Goal: Information Seeking & Learning: Learn about a topic

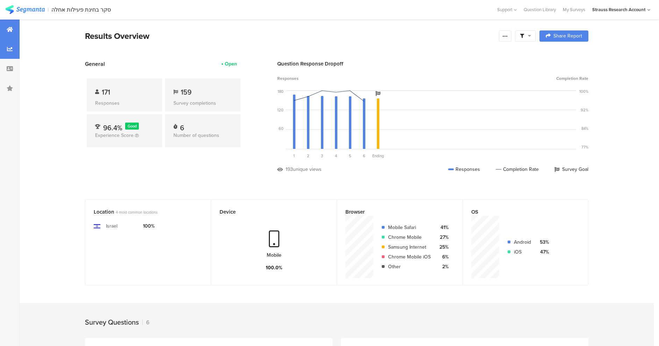
click at [10, 48] on icon at bounding box center [10, 49] width 6 height 6
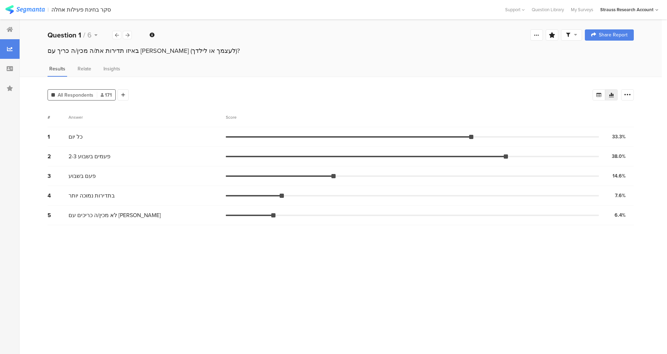
drag, startPoint x: 46, startPoint y: 51, endPoint x: 193, endPoint y: 54, distance: 147.3
click at [193, 54] on div "באיזו תדירות את/ה מכין/ה כריך עם חומוס (לעצמך או לילדך)?" at bounding box center [341, 51] width 642 height 11
copy div "באיזו תדירות את/ה מכין/ה כריך עם חומוס (לעצמך או לילדך)?"
click at [126, 36] on icon at bounding box center [128, 35] width 4 height 5
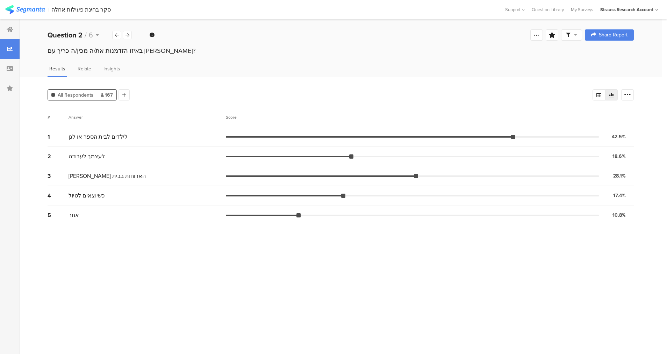
drag, startPoint x: 48, startPoint y: 50, endPoint x: 158, endPoint y: 52, distance: 110.2
click at [158, 52] on div "באיזו הזדמנות את/ה מכין/ה כריך עם חומוס?" at bounding box center [341, 50] width 586 height 9
drag, startPoint x: 158, startPoint y: 52, endPoint x: 144, endPoint y: 52, distance: 14.0
copy div "באיזו הזדמנות את/ה מכין/ה כריך עם חומוס?"
click at [128, 36] on icon at bounding box center [128, 35] width 4 height 5
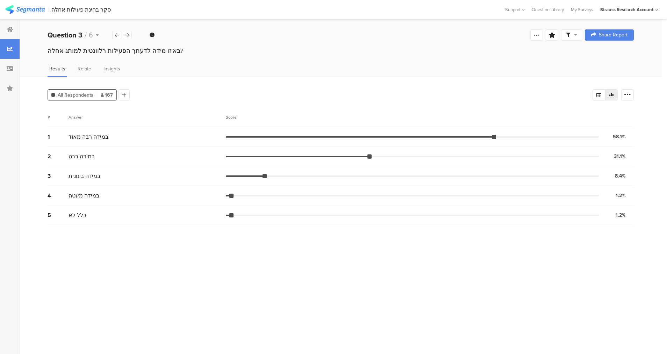
drag, startPoint x: 63, startPoint y: 52, endPoint x: 163, endPoint y: 50, distance: 100.0
click at [163, 50] on div "באיזו מידה לדעתך הפעילות רלוונטית למותג אחלה?" at bounding box center [341, 50] width 586 height 9
click at [48, 49] on div "באיזו מידה לדעתך הפעילות רלוונטית למותג אחלה?" at bounding box center [341, 51] width 642 height 11
drag, startPoint x: 48, startPoint y: 49, endPoint x: 174, endPoint y: 54, distance: 126.4
click at [174, 54] on div "באיזו מידה לדעתך הפעילות רלוונטית למותג אחלה?" at bounding box center [341, 50] width 586 height 9
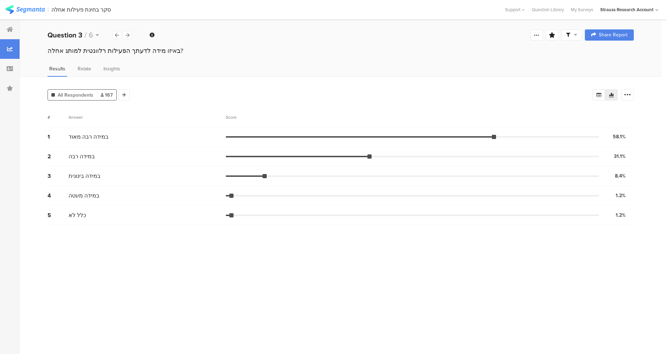
drag, startPoint x: 174, startPoint y: 54, endPoint x: 168, endPoint y: 54, distance: 6.3
copy div "באיזו מידה לדעתך הפעילות רלוונטית למותג אחלה?"
click at [127, 35] on icon at bounding box center [128, 35] width 4 height 5
drag, startPoint x: 50, startPoint y: 50, endPoint x: 162, endPoint y: 57, distance: 111.4
click at [162, 57] on div "באיזו מידה לדעתך אחלה הוא מותג שמתאים לכל המשפחה?" at bounding box center [341, 51] width 642 height 11
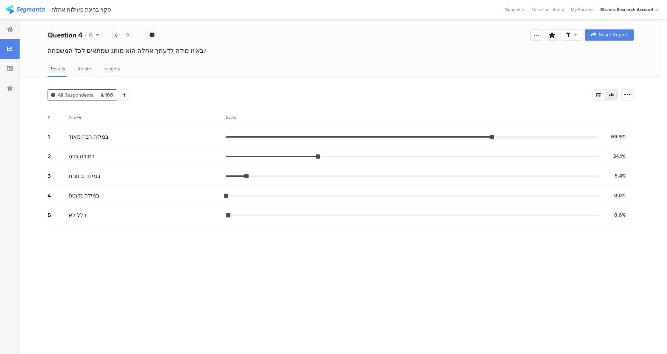
drag, startPoint x: 48, startPoint y: 50, endPoint x: 192, endPoint y: 52, distance: 143.4
click at [192, 52] on div "באיזו מידה לדעתך אחלה הוא מותג שמתאים לכל המשפחה?" at bounding box center [341, 50] width 586 height 9
drag, startPoint x: 192, startPoint y: 52, endPoint x: 188, endPoint y: 52, distance: 3.9
copy div "באיזו מידה לדעתך אחלה הוא מותג שמתאים לכל המשפחה?"
click at [127, 35] on icon at bounding box center [128, 35] width 4 height 5
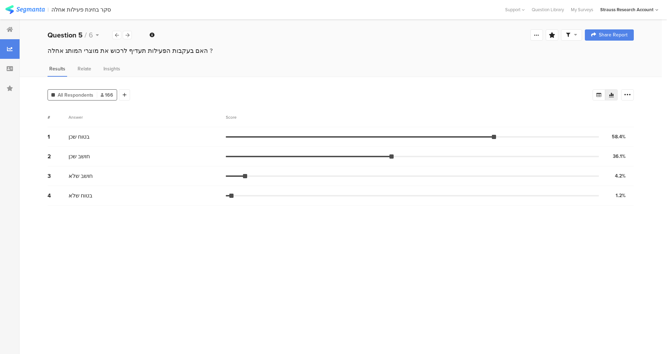
drag, startPoint x: 49, startPoint y: 50, endPoint x: 205, endPoint y: 55, distance: 156.0
click at [205, 55] on div "האם בעקבות הפעילות תעדיף לרכוש את מוצרי המותג אחלה ?" at bounding box center [341, 50] width 586 height 9
drag, startPoint x: 205, startPoint y: 55, endPoint x: 183, endPoint y: 50, distance: 22.4
copy div "האם בעקבות הפעילות תעדיף לרכוש את מוצרי המותג אחלה ?"
click at [127, 37] on icon at bounding box center [128, 35] width 4 height 5
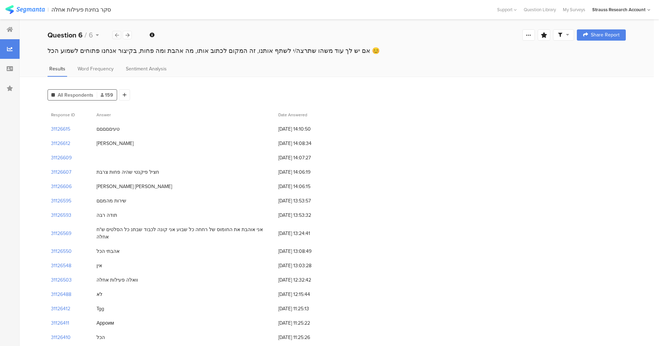
click at [115, 35] on icon at bounding box center [117, 35] width 4 height 5
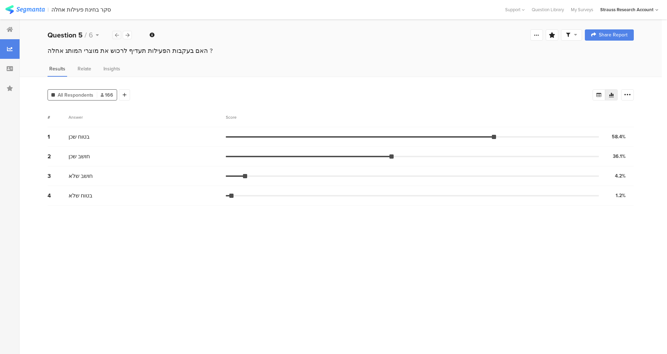
click at [118, 36] on icon at bounding box center [117, 35] width 4 height 5
click at [118, 35] on icon at bounding box center [117, 35] width 4 height 5
click at [126, 35] on icon at bounding box center [128, 35] width 4 height 5
click at [117, 34] on icon at bounding box center [117, 35] width 4 height 5
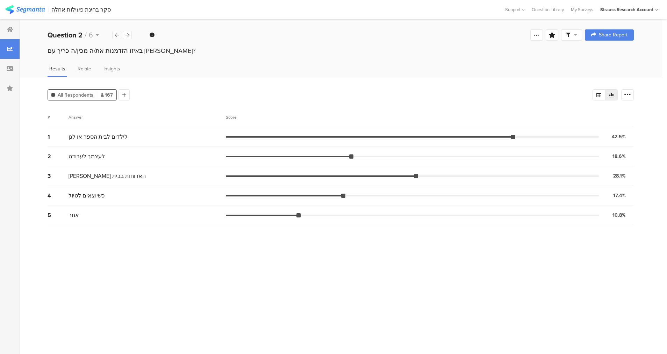
click at [115, 34] on icon at bounding box center [117, 35] width 4 height 5
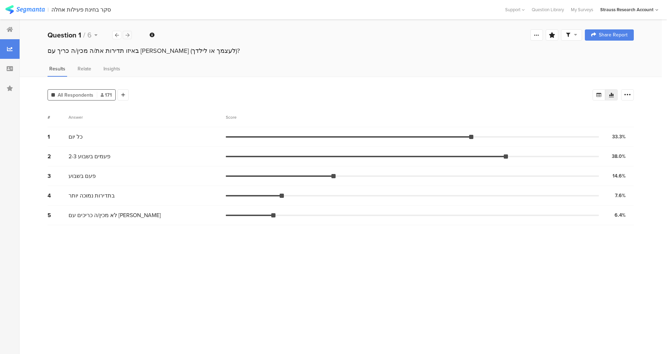
click at [127, 33] on icon at bounding box center [128, 35] width 4 height 5
